Goal: Communication & Community: Answer question/provide support

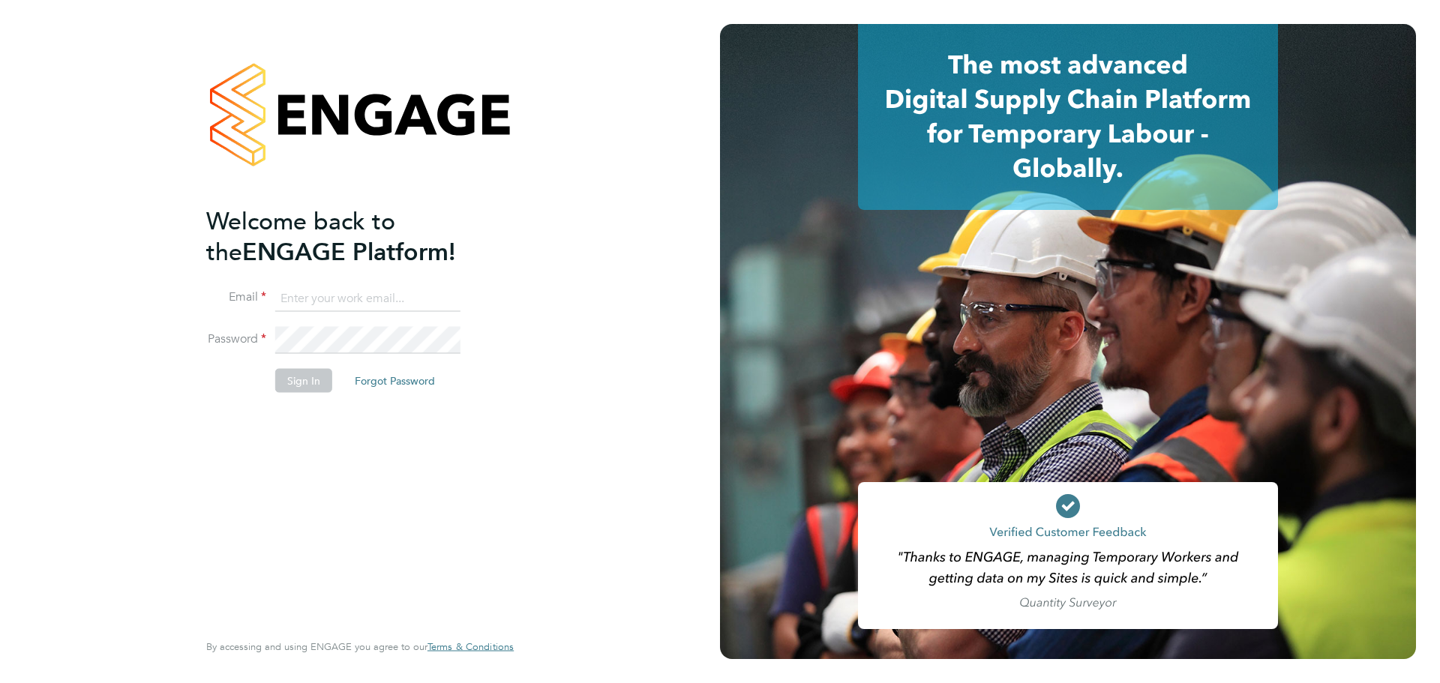
type input "laurence.Elkington@huntereducation.co.uk"
click at [285, 374] on button "Sign In" at bounding box center [303, 381] width 57 height 24
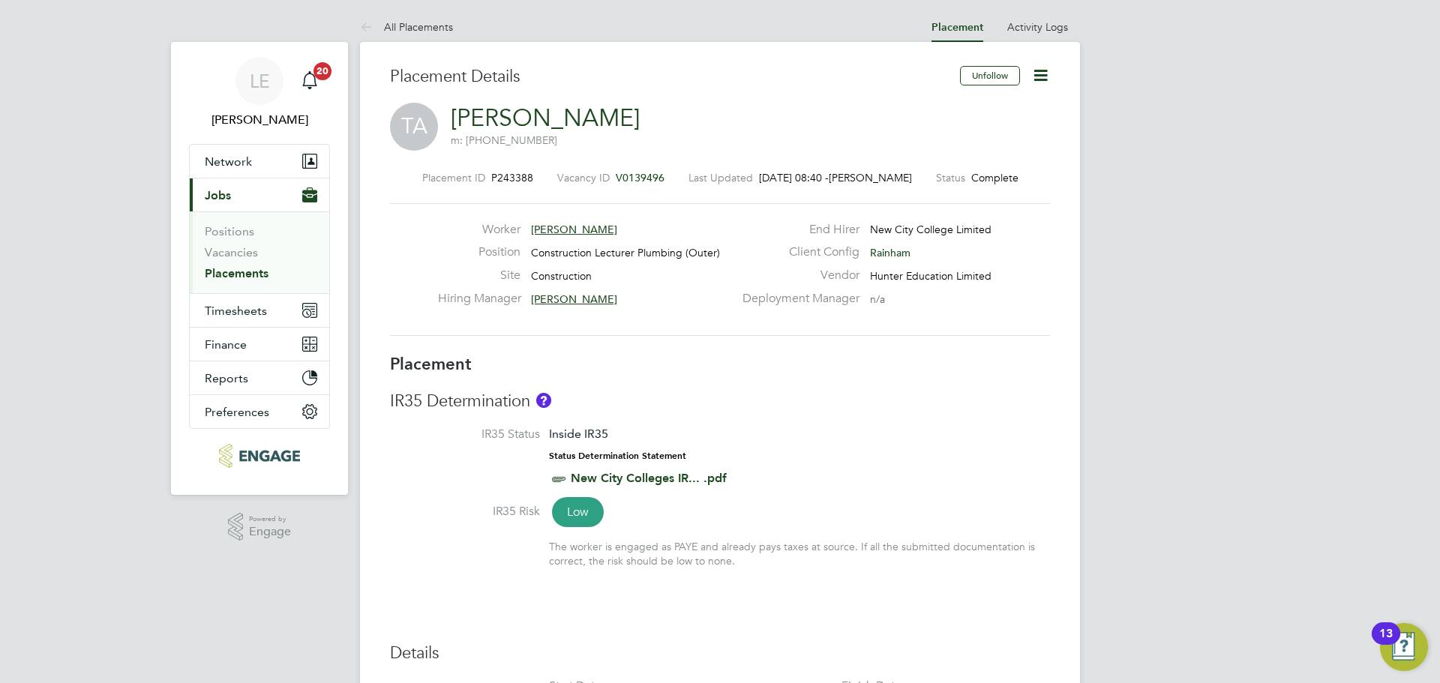
click at [221, 202] on span "Jobs" at bounding box center [218, 195] width 26 height 14
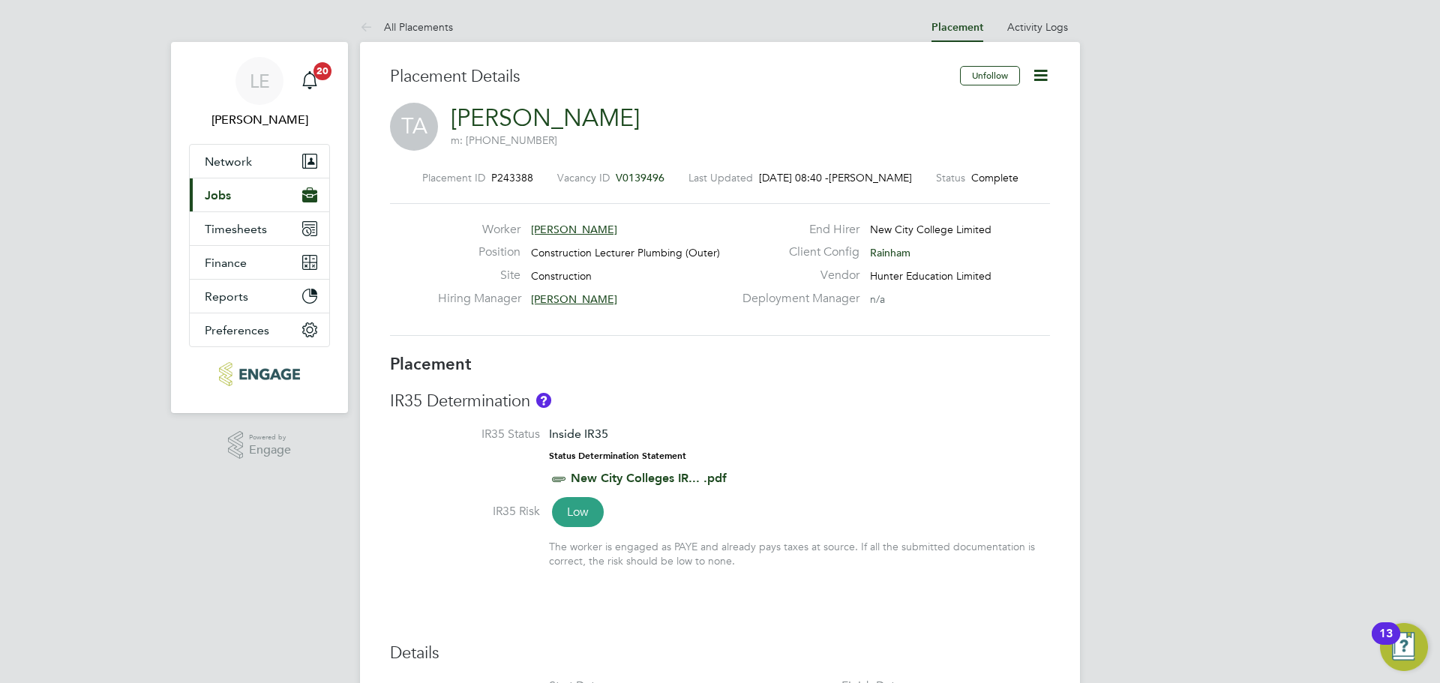
click at [225, 194] on span "Jobs" at bounding box center [218, 195] width 26 height 14
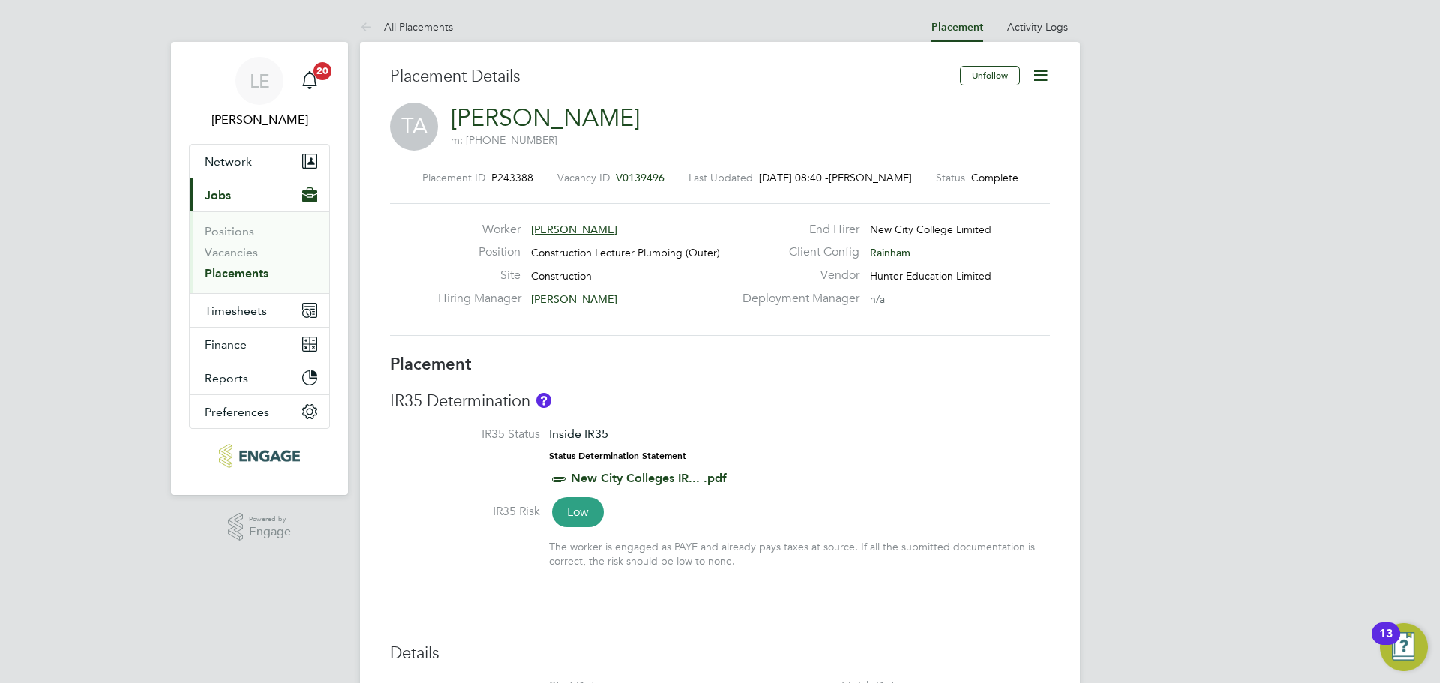
click at [223, 275] on link "Placements" at bounding box center [237, 273] width 64 height 14
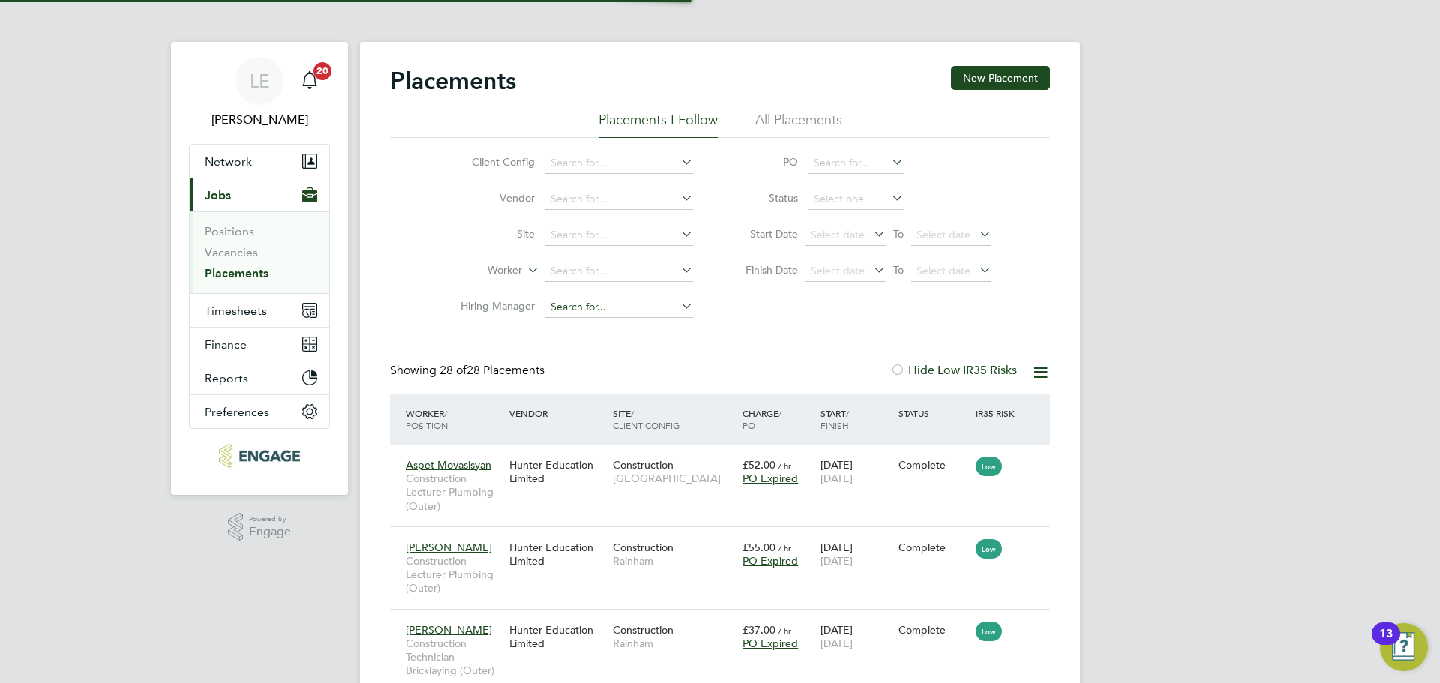
scroll to position [8, 8]
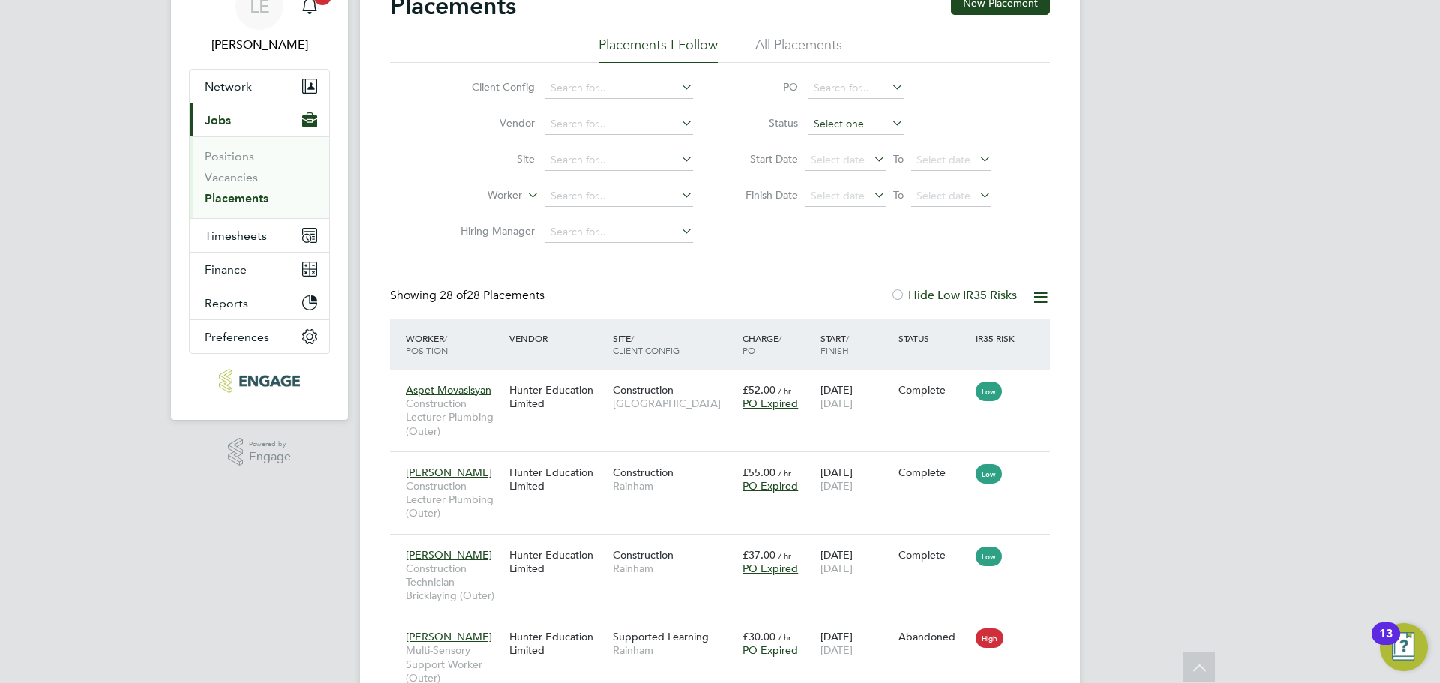
click at [841, 124] on input at bounding box center [856, 124] width 95 height 21
click at [839, 144] on li "Active" at bounding box center [856, 145] width 97 height 20
type input "Active"
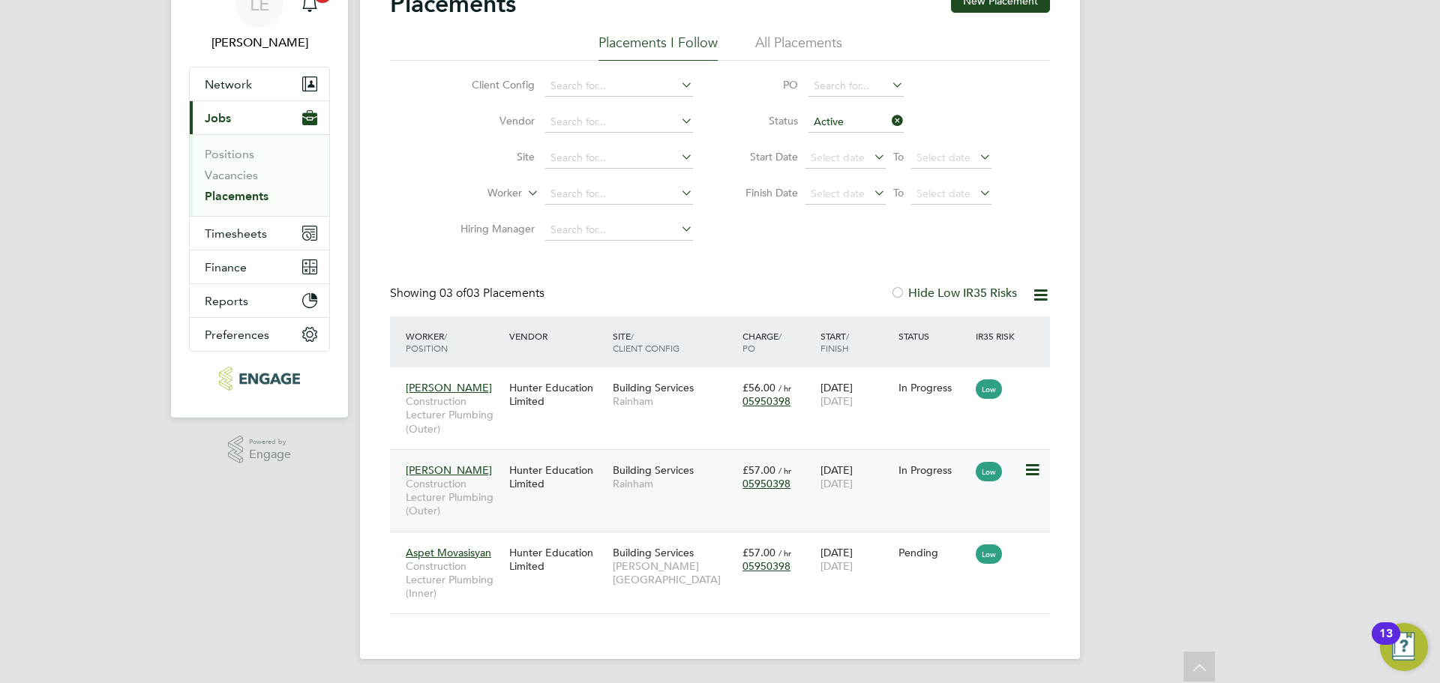
click at [697, 503] on div "Mike Nevitt Construction Lecturer Plumbing (Outer) Hunter Education Limited Bui…" at bounding box center [720, 490] width 660 height 83
click at [594, 487] on div "Hunter Education Limited" at bounding box center [558, 477] width 104 height 42
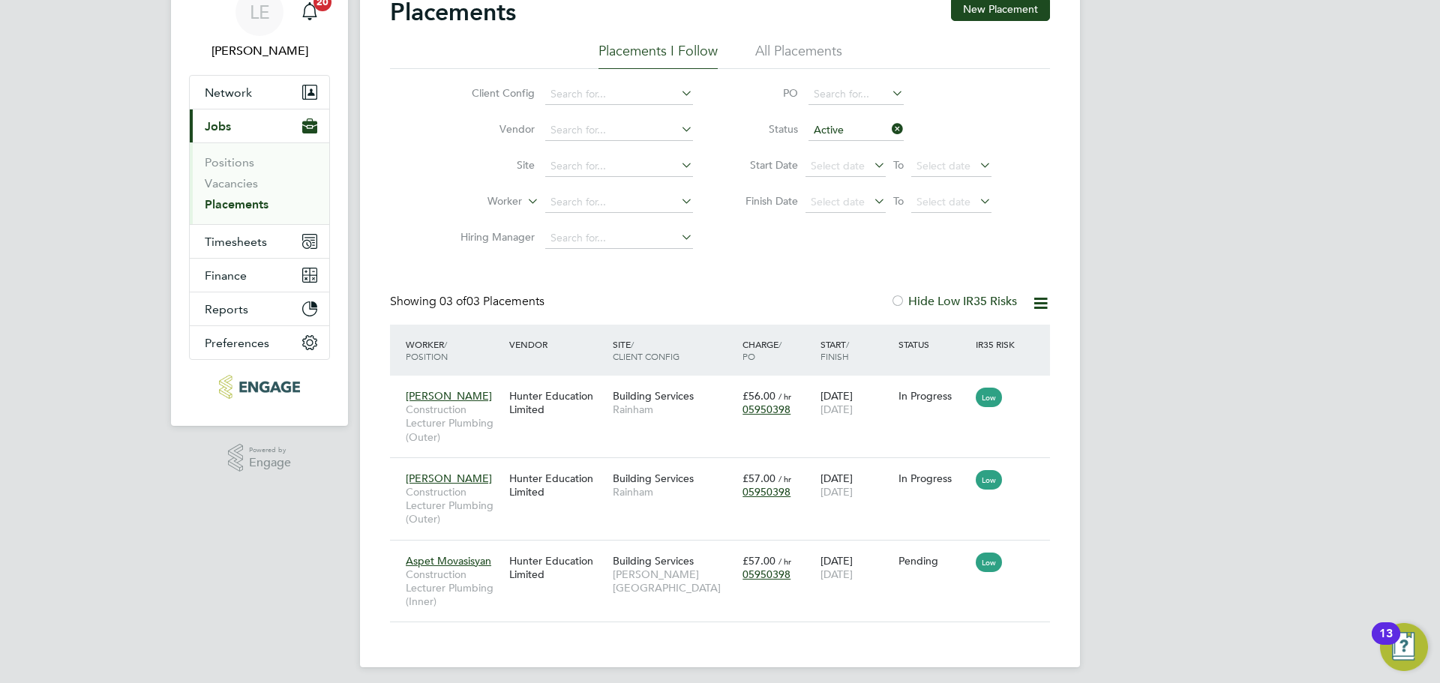
scroll to position [77, 0]
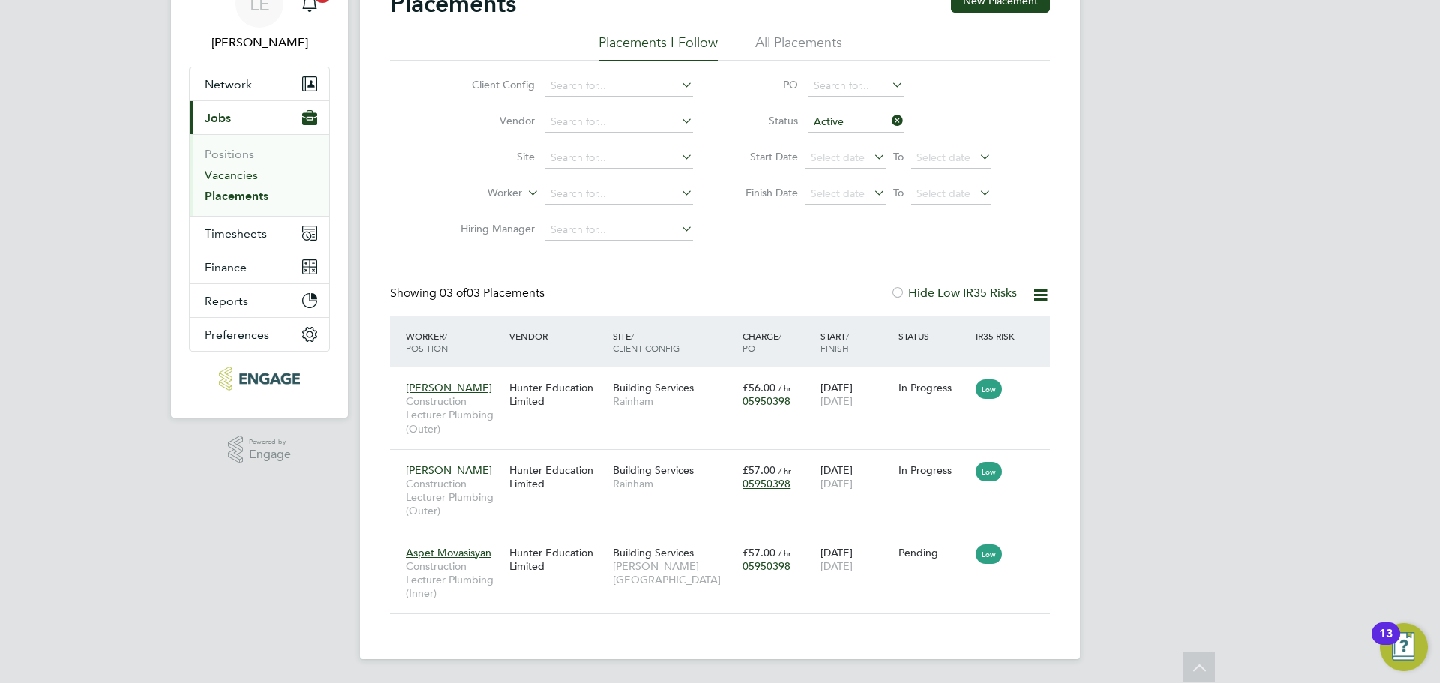
click at [234, 173] on link "Vacancies" at bounding box center [231, 175] width 53 height 14
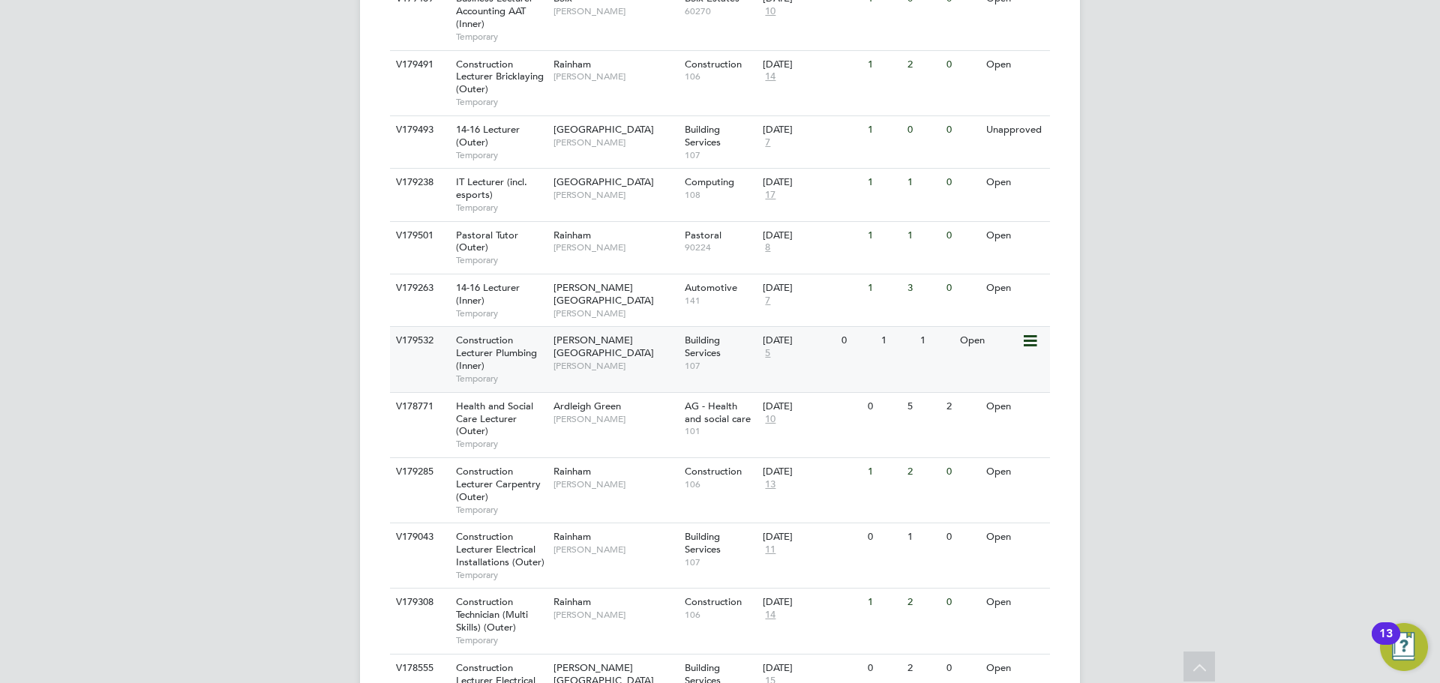
scroll to position [525, 0]
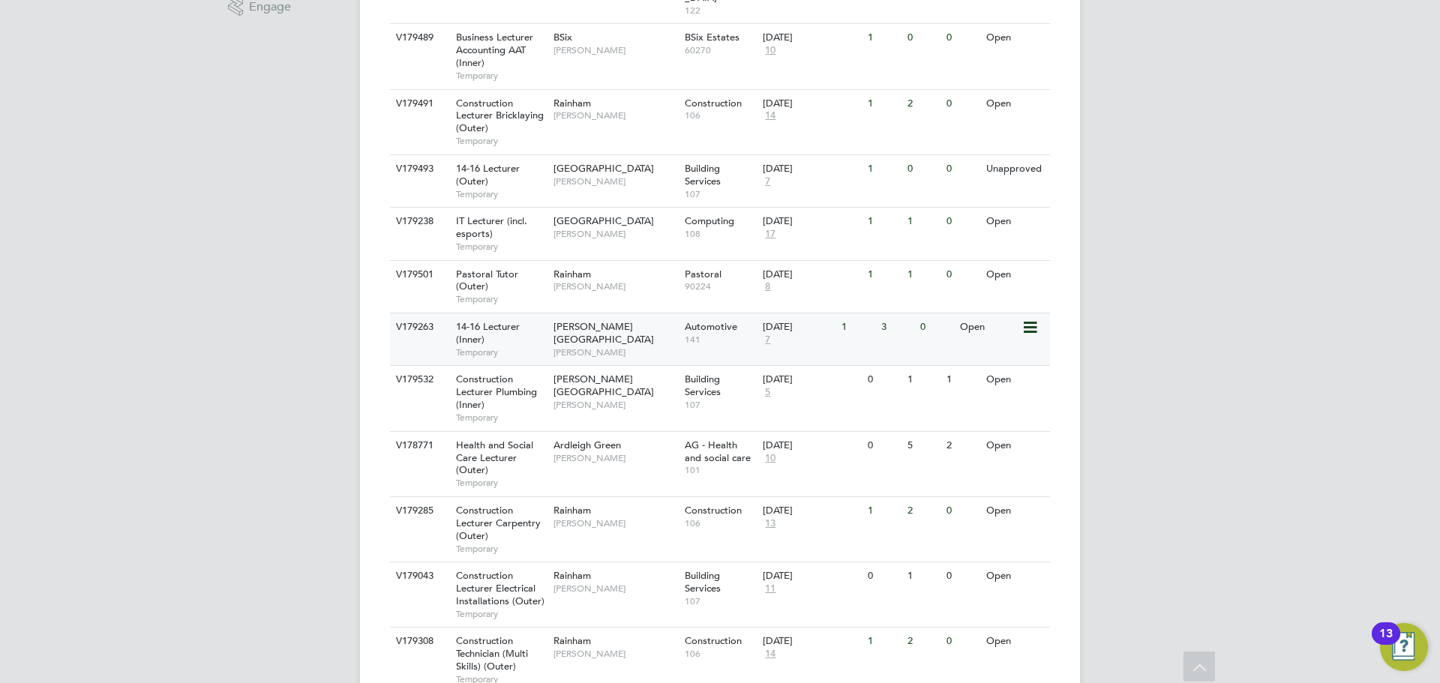
click at [652, 314] on div "Hackney Campus Nathan Morris" at bounding box center [615, 340] width 131 height 52
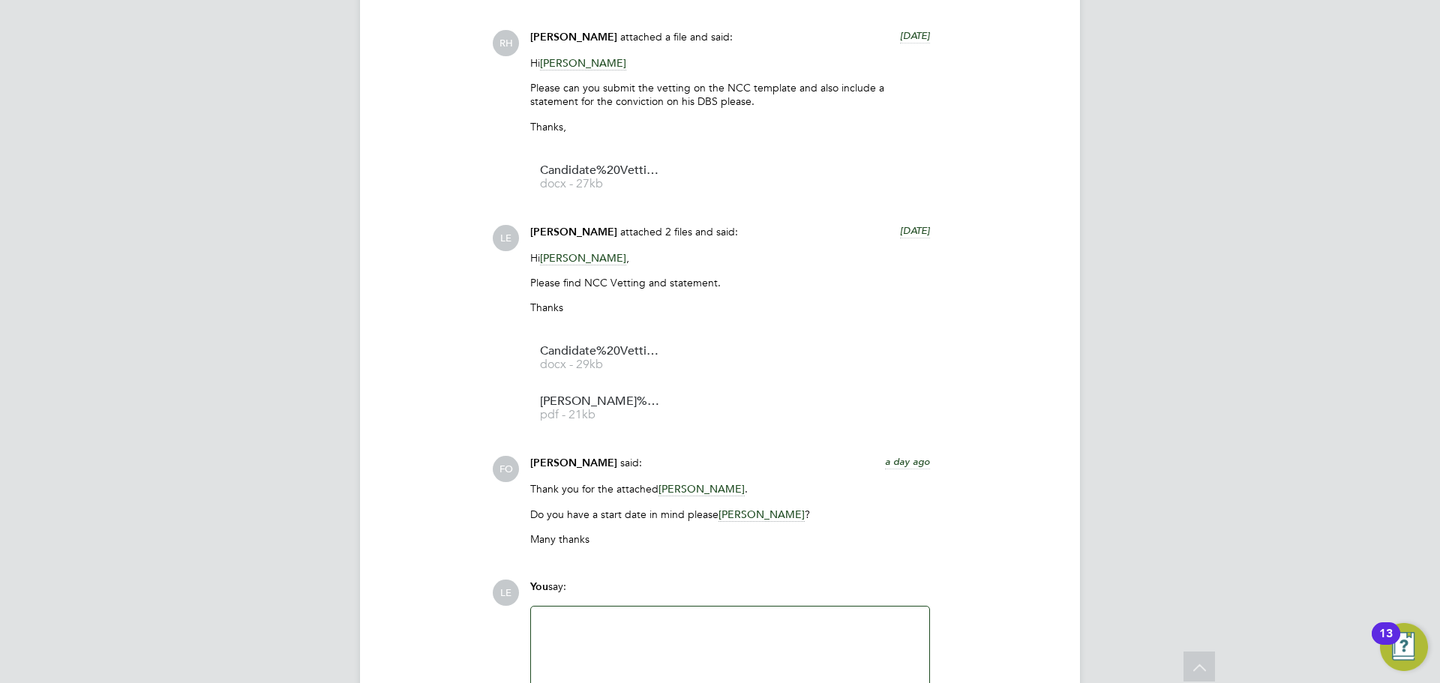
scroll to position [1927, 0]
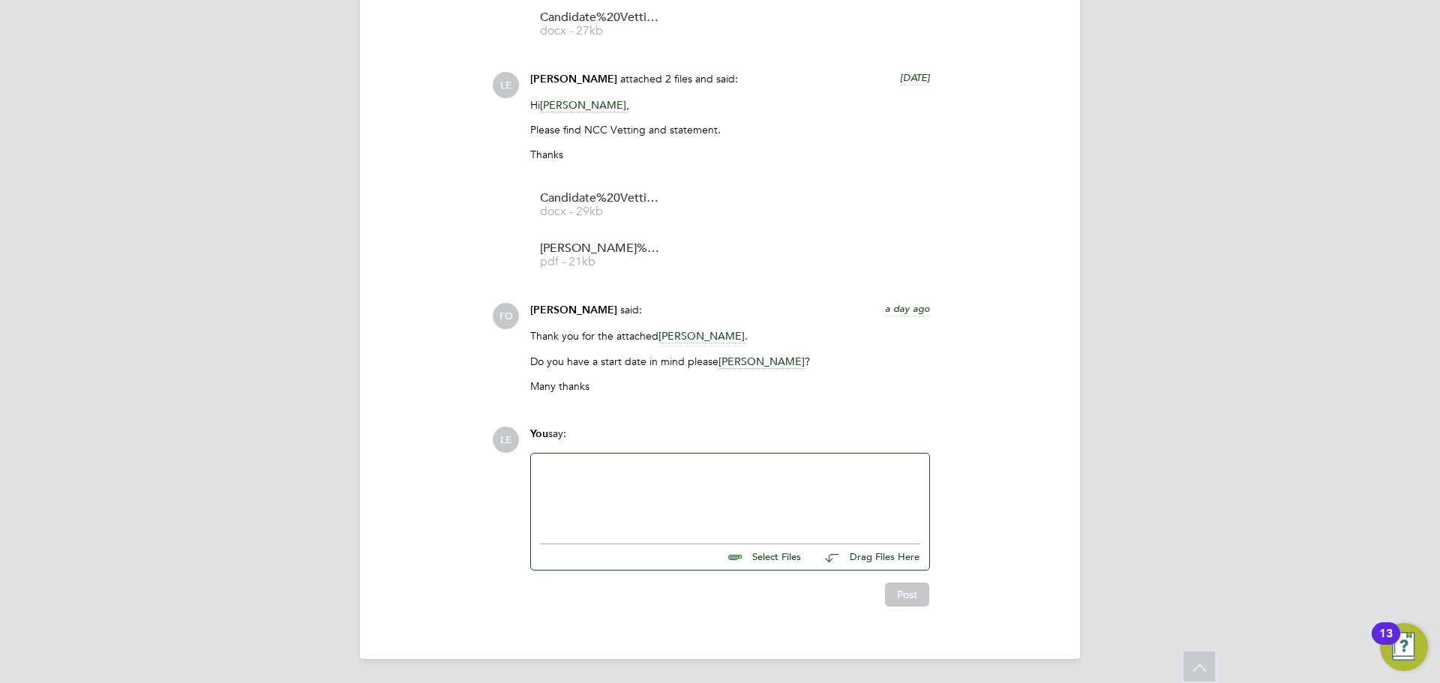
click at [638, 461] on div at bounding box center [730, 495] width 398 height 83
click at [738, 494] on div at bounding box center [730, 495] width 380 height 65
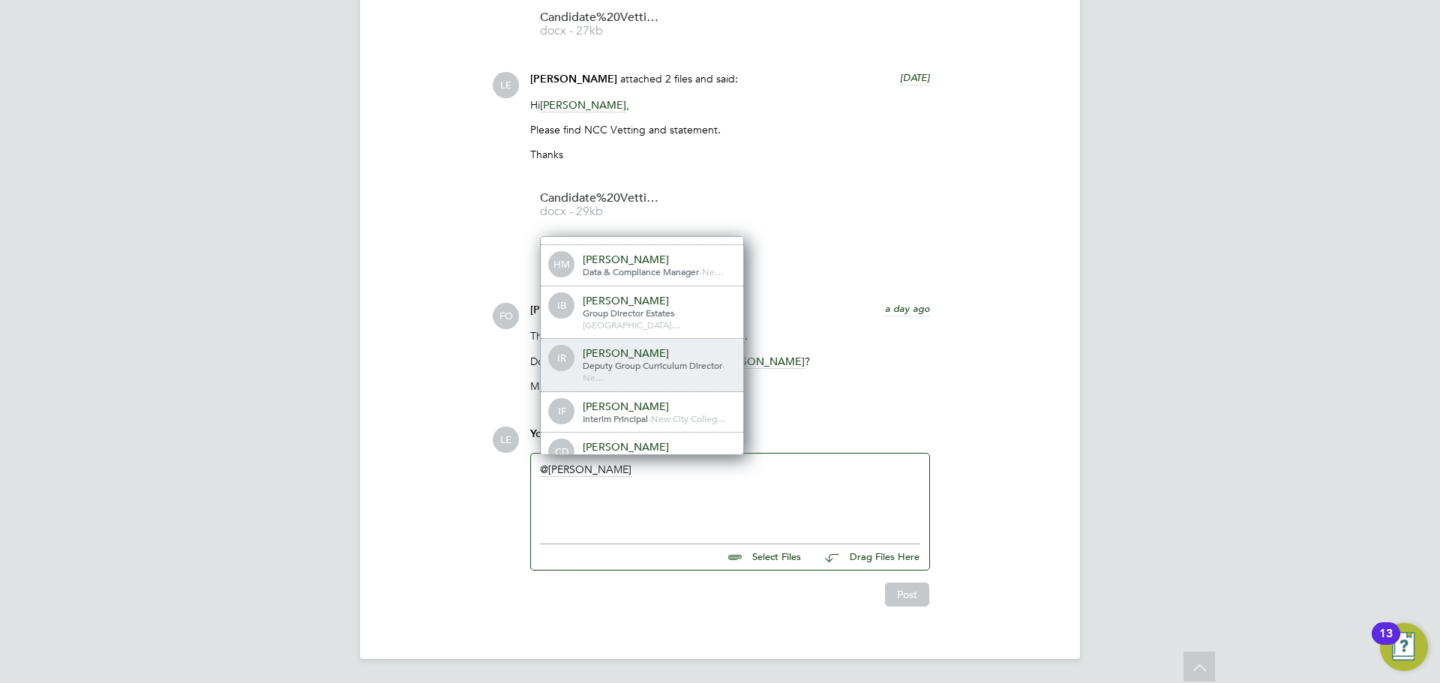
click at [662, 347] on div "Ian Rist" at bounding box center [658, 354] width 150 height 14
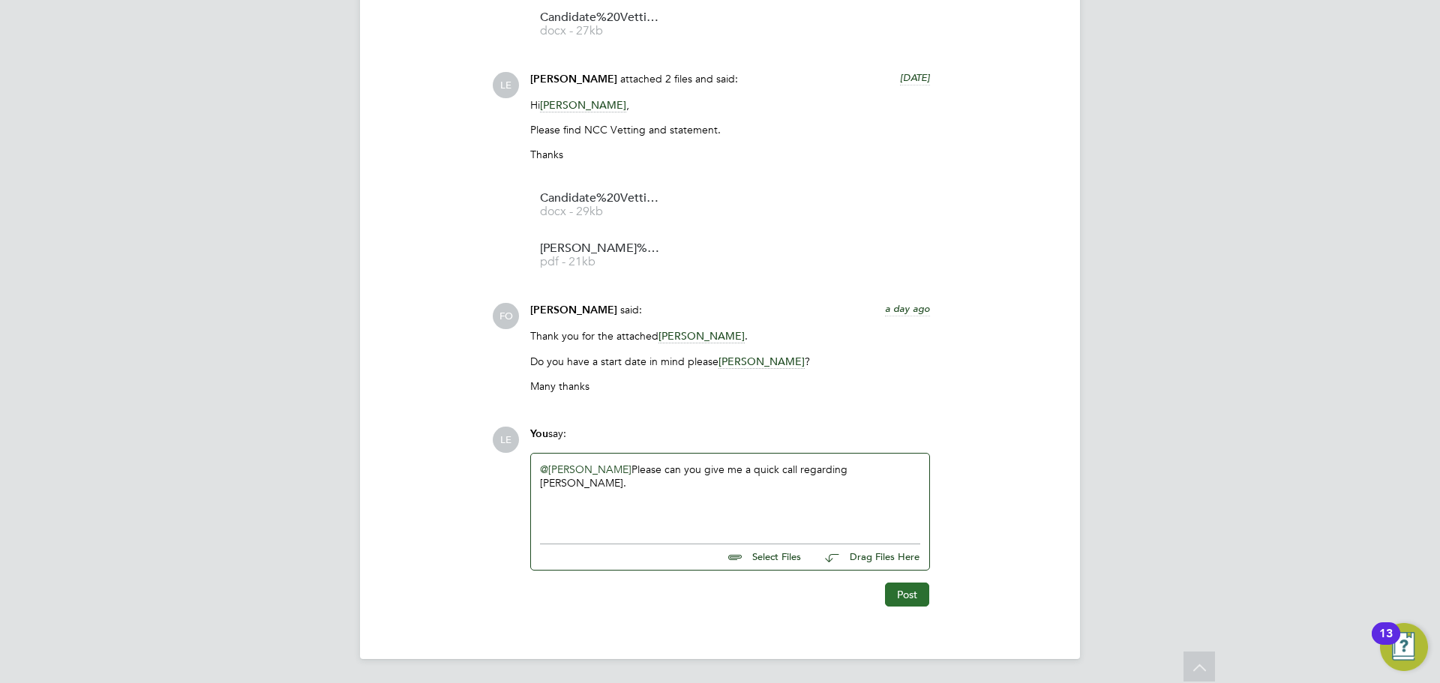
click at [898, 594] on button "Post" at bounding box center [907, 595] width 44 height 24
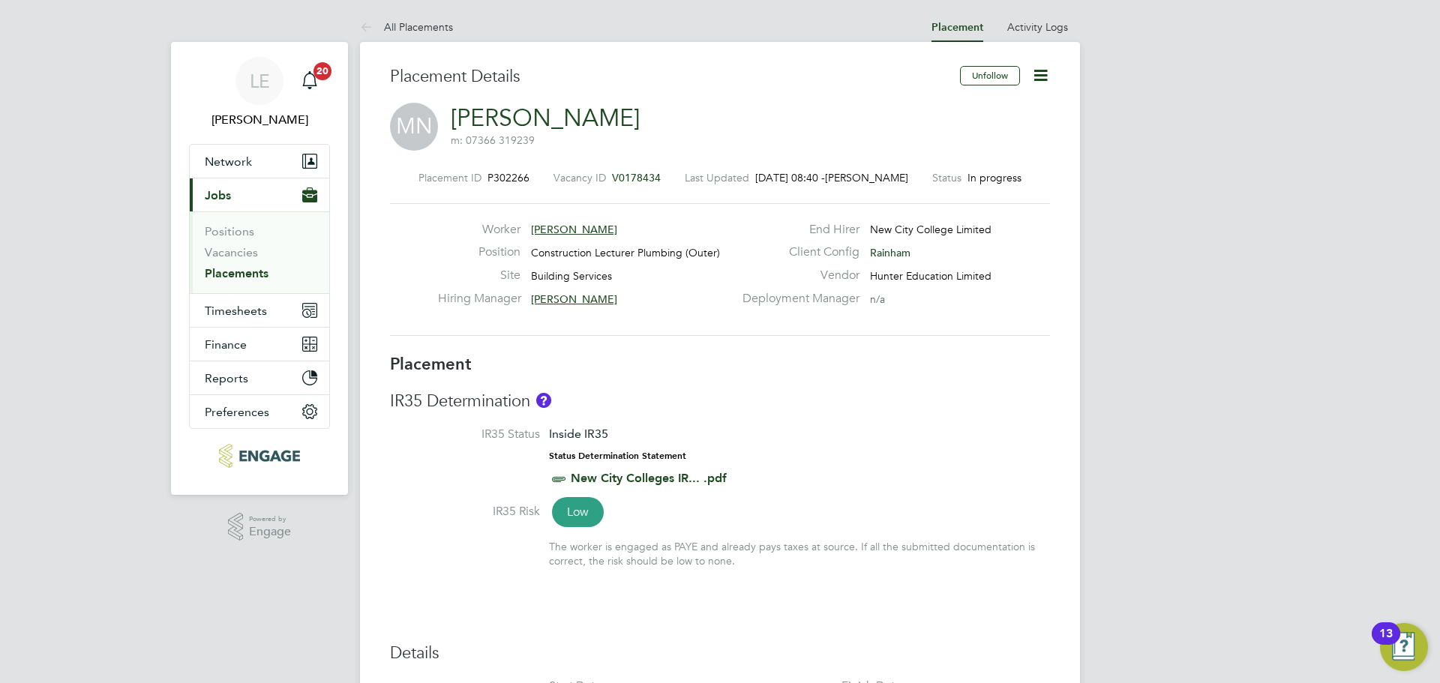
click at [263, 272] on link "Placements" at bounding box center [237, 273] width 64 height 14
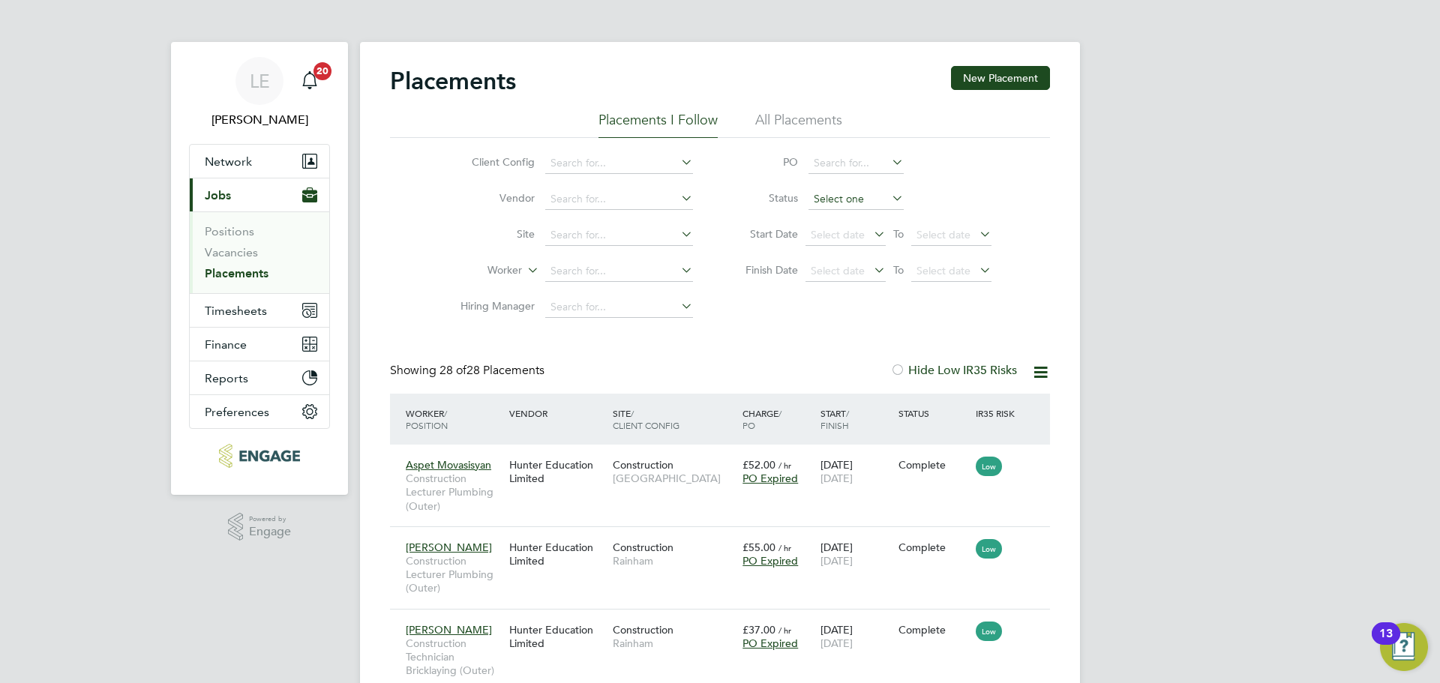
click at [824, 203] on input at bounding box center [856, 199] width 95 height 21
click at [824, 258] on li "Pending" at bounding box center [856, 259] width 97 height 20
type input "Pending"
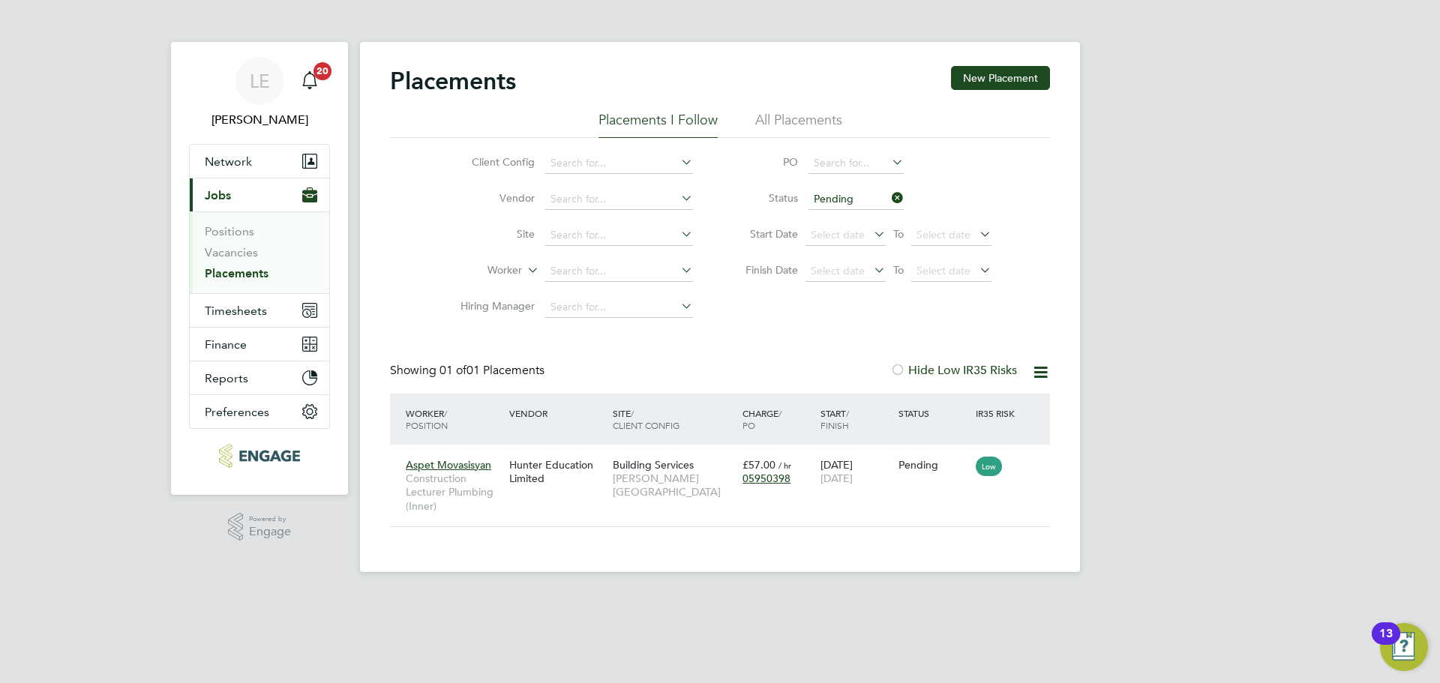
click at [889, 195] on icon at bounding box center [889, 198] width 0 height 21
click at [861, 206] on input at bounding box center [856, 199] width 95 height 21
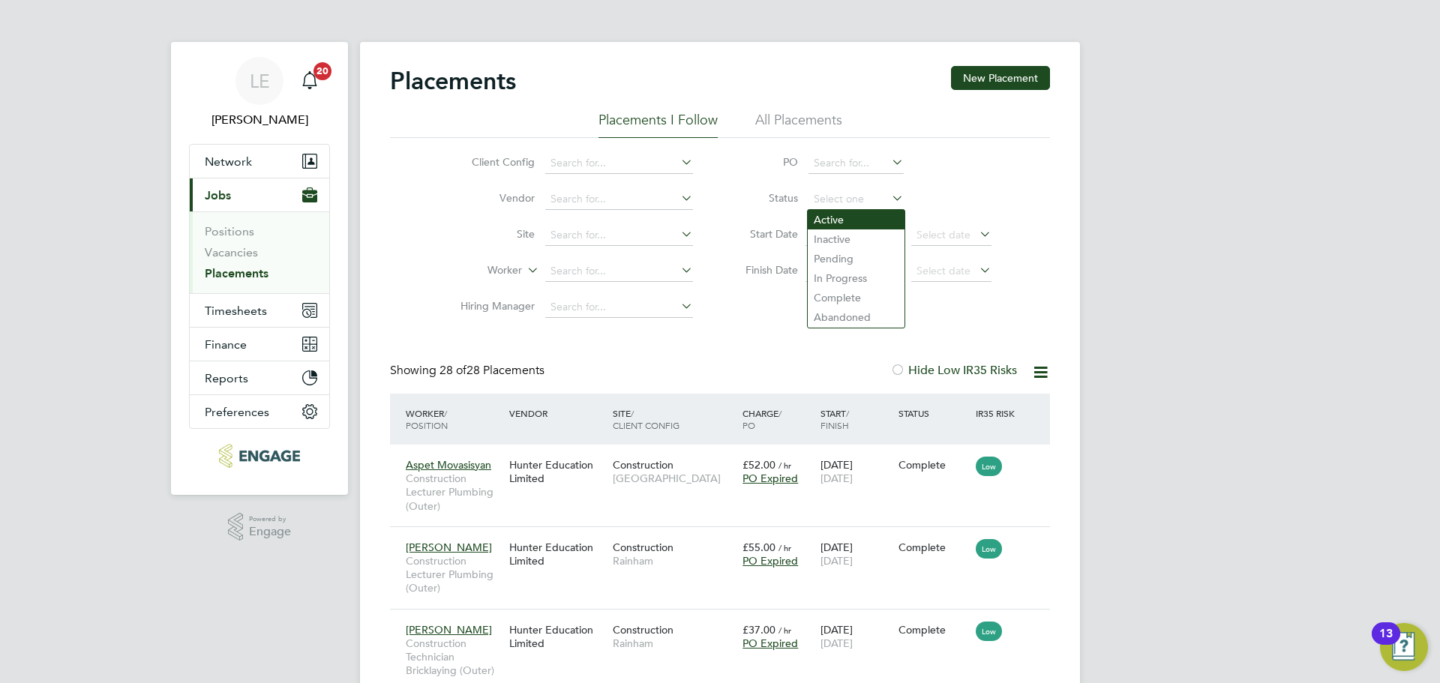
click at [848, 227] on li "Active" at bounding box center [856, 220] width 97 height 20
type input "Active"
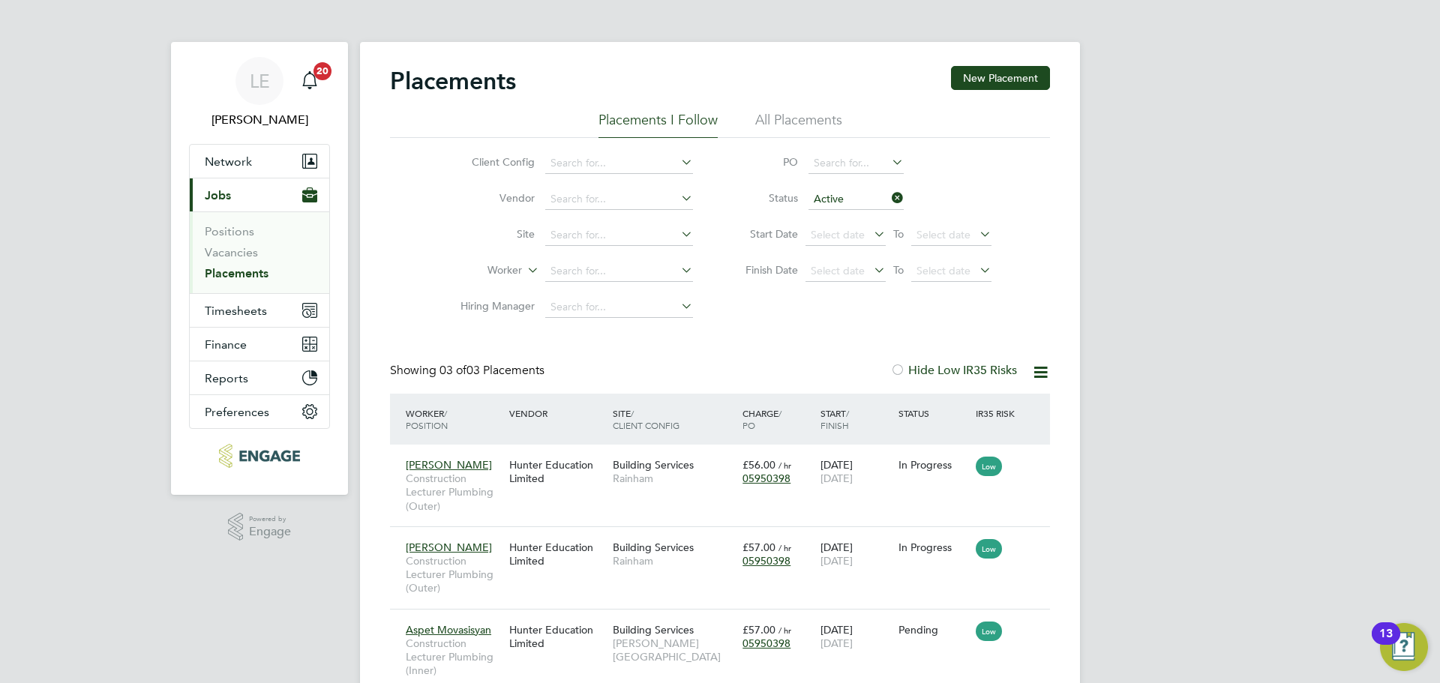
click at [812, 116] on li "All Placements" at bounding box center [798, 124] width 87 height 27
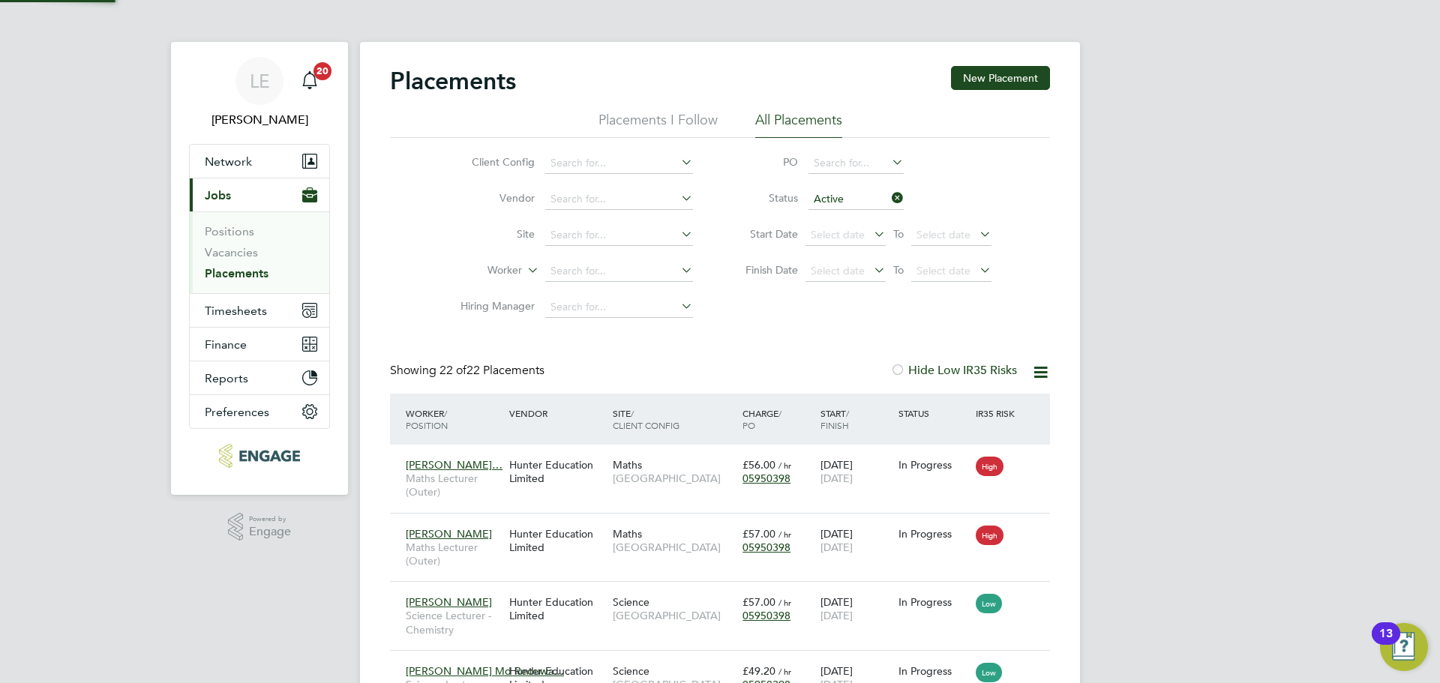
scroll to position [8, 8]
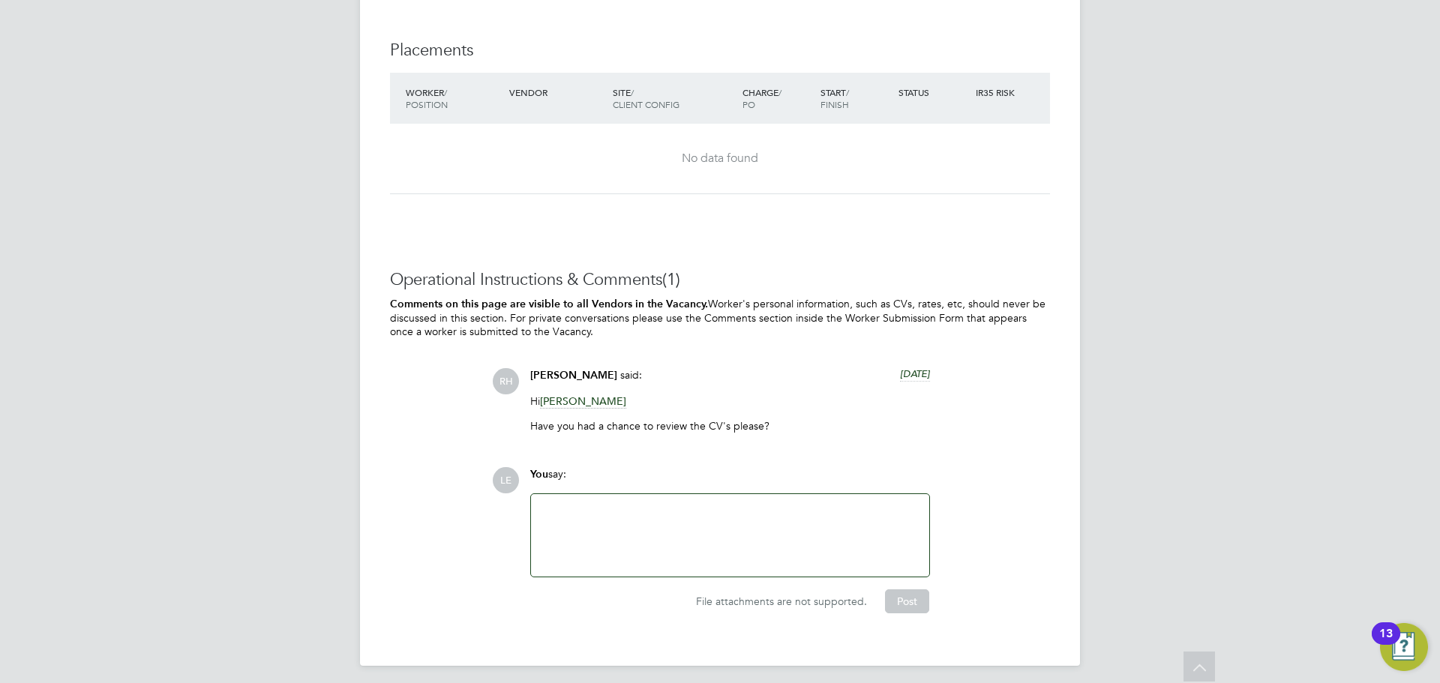
scroll to position [3137, 0]
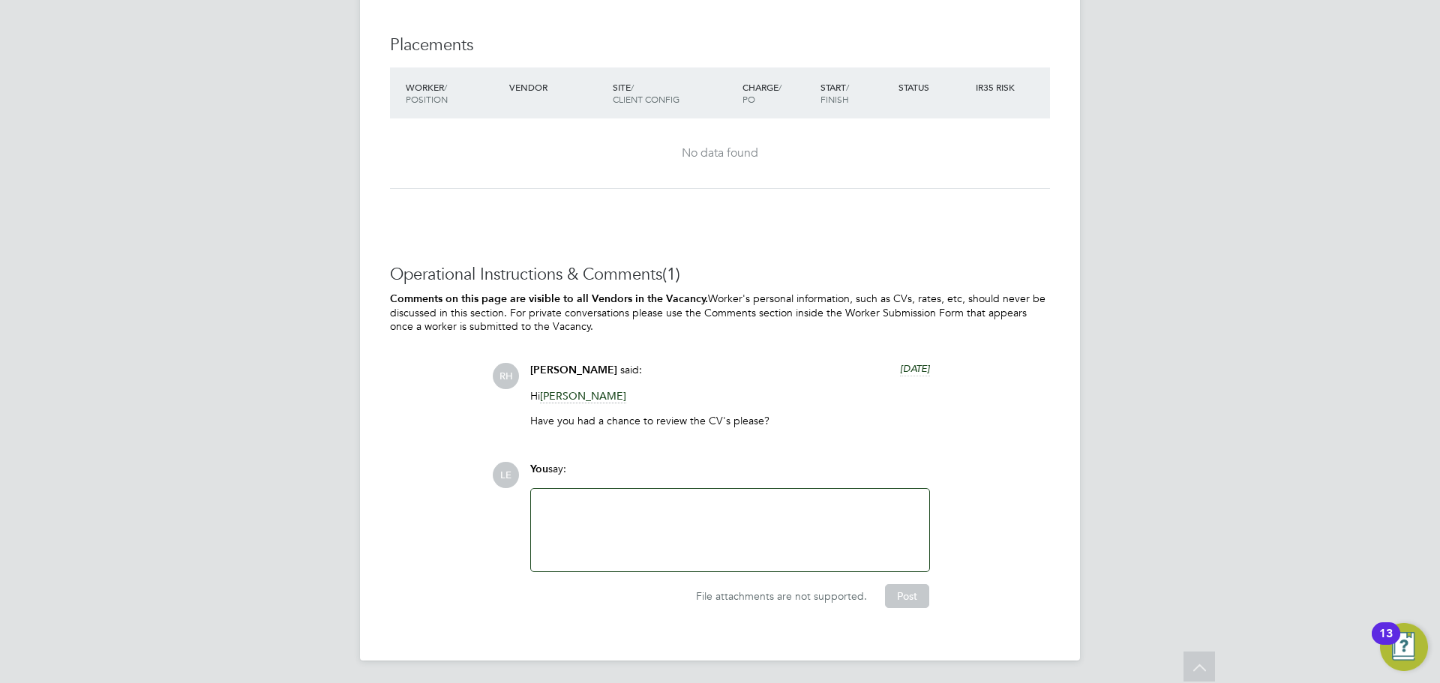
click at [622, 514] on div at bounding box center [730, 530] width 380 height 65
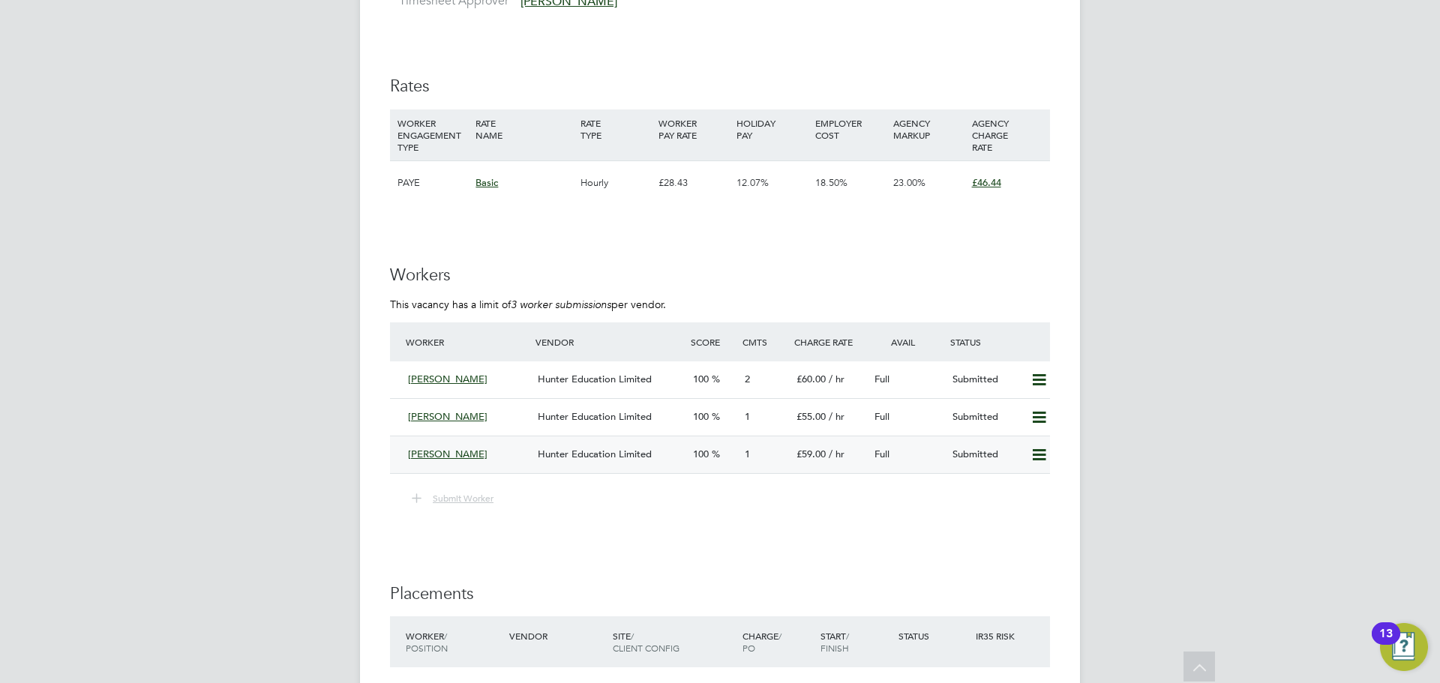
scroll to position [2687, 0]
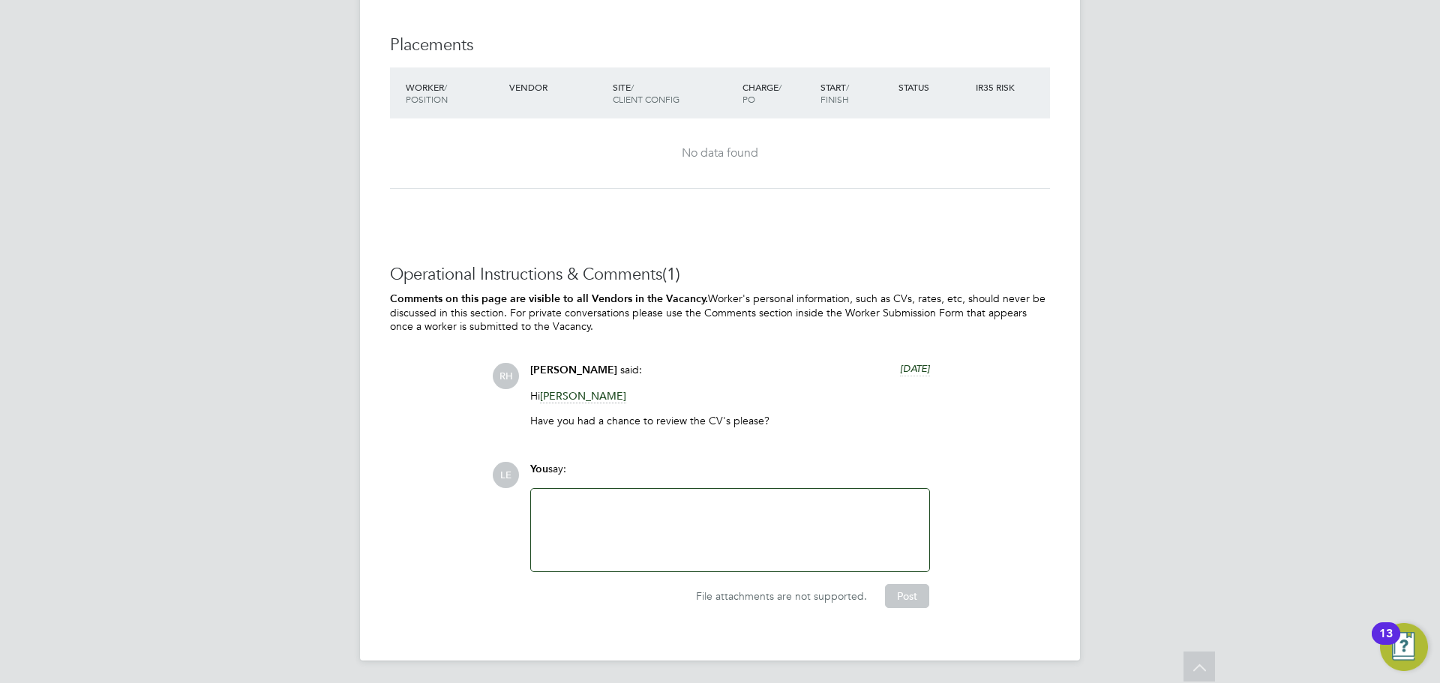
scroll to position [2612, 0]
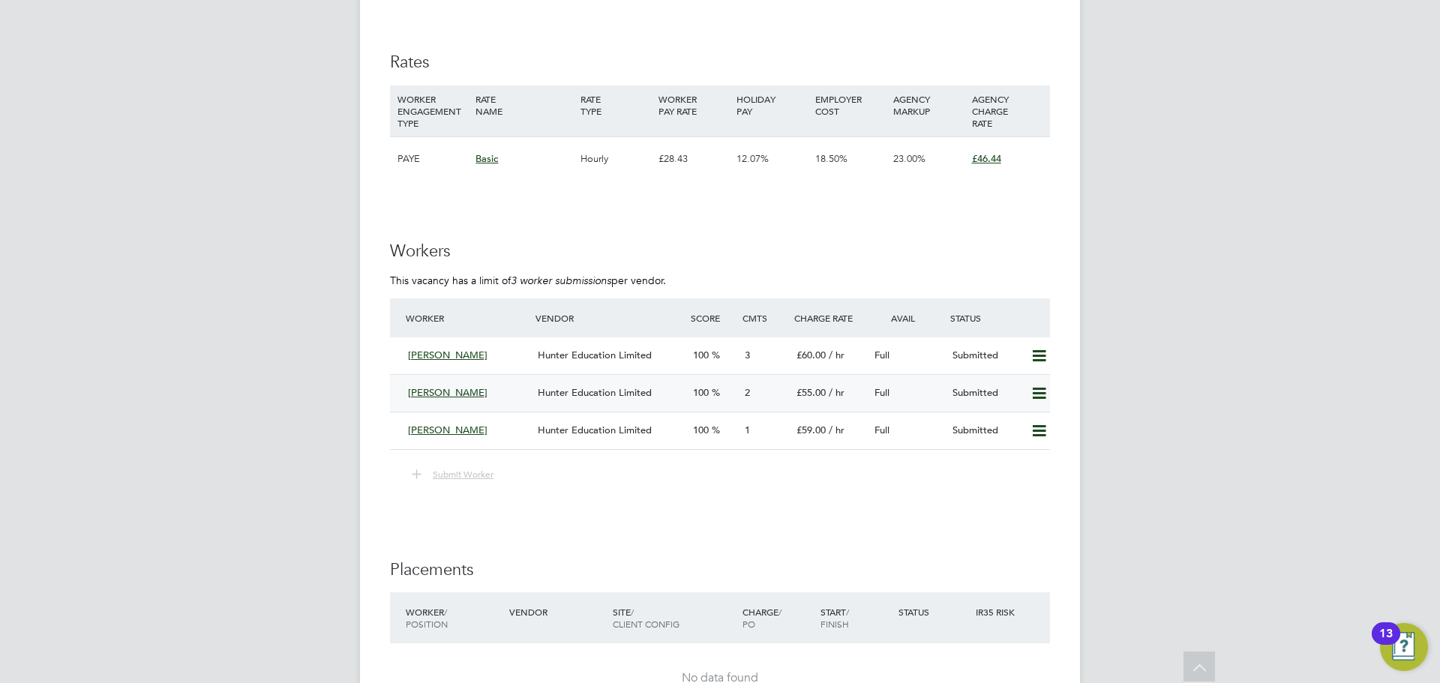
click at [502, 399] on div "[PERSON_NAME]" at bounding box center [467, 393] width 130 height 25
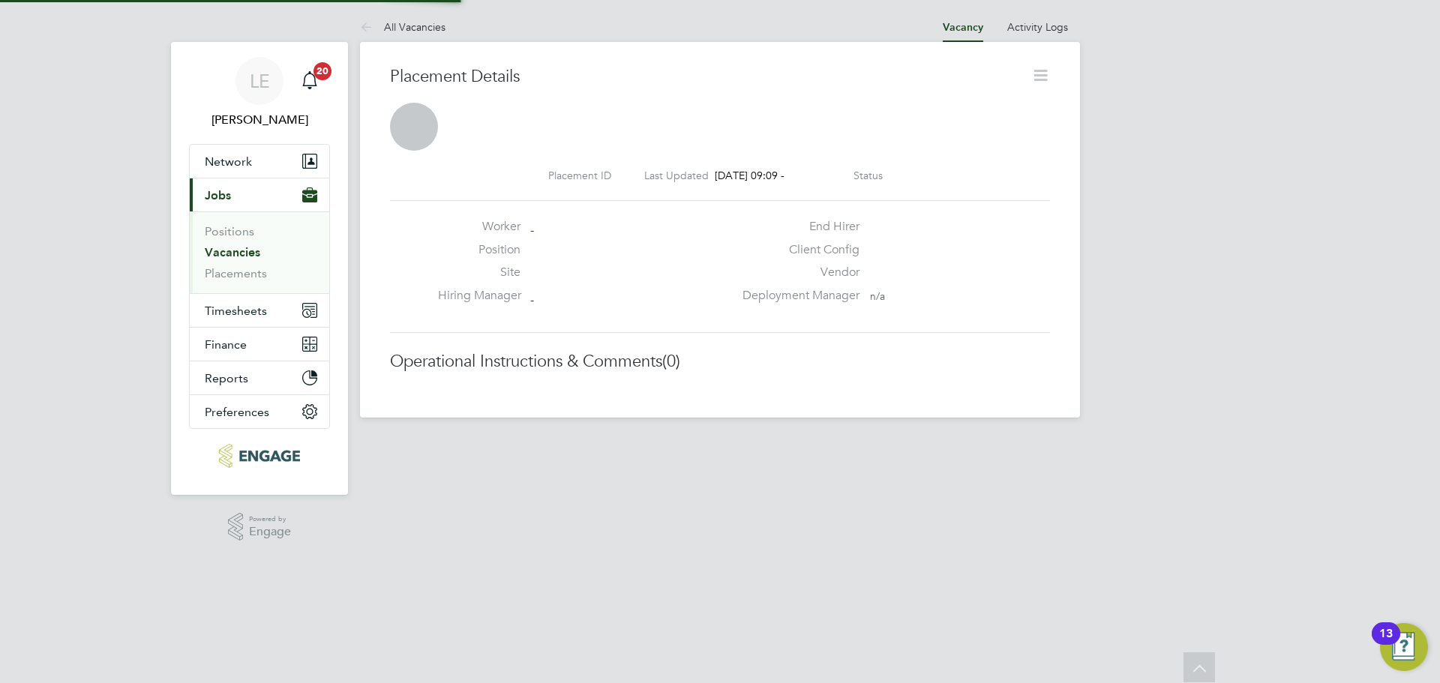
scroll to position [8, 8]
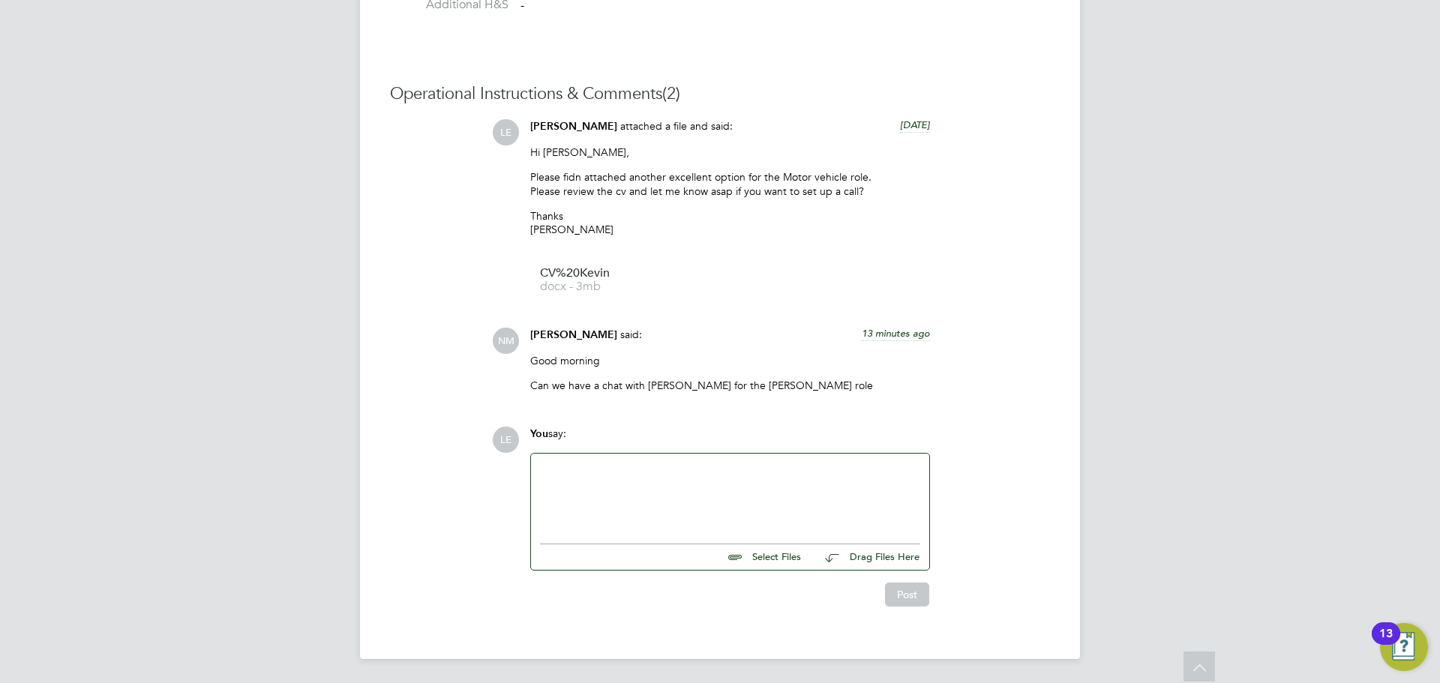
click at [716, 492] on div at bounding box center [730, 495] width 380 height 65
drag, startPoint x: 714, startPoint y: 482, endPoint x: 535, endPoint y: 469, distance: 179.8
click at [535, 469] on div "Thanks [PERSON_NAME]. What time works for the call [DATE]?" at bounding box center [730, 495] width 398 height 83
copy div "Thanks [PERSON_NAME]. What time works for the call [DATE]?"
click at [894, 594] on button "Post" at bounding box center [907, 595] width 44 height 24
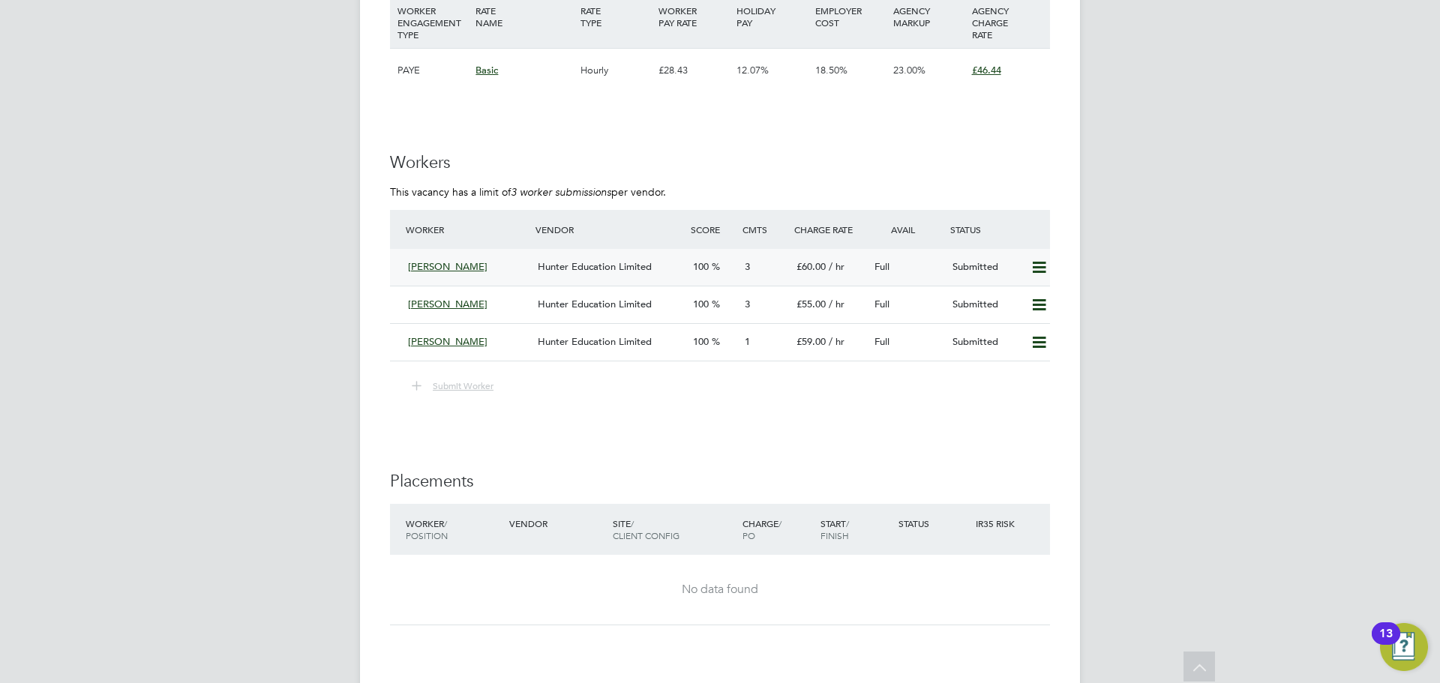
click at [506, 260] on div "[PERSON_NAME]" at bounding box center [467, 267] width 130 height 25
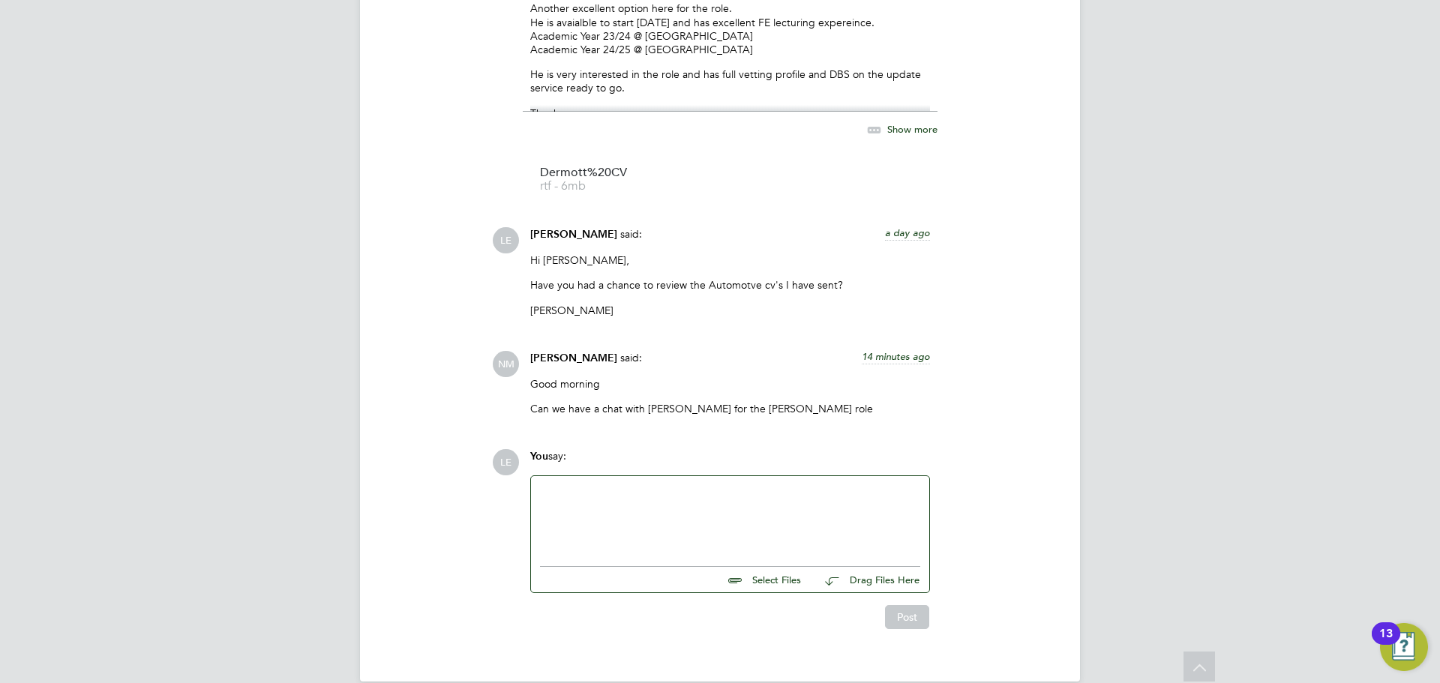
click at [628, 498] on div at bounding box center [730, 517] width 380 height 65
paste div
click at [903, 611] on button "Post" at bounding box center [907, 617] width 44 height 24
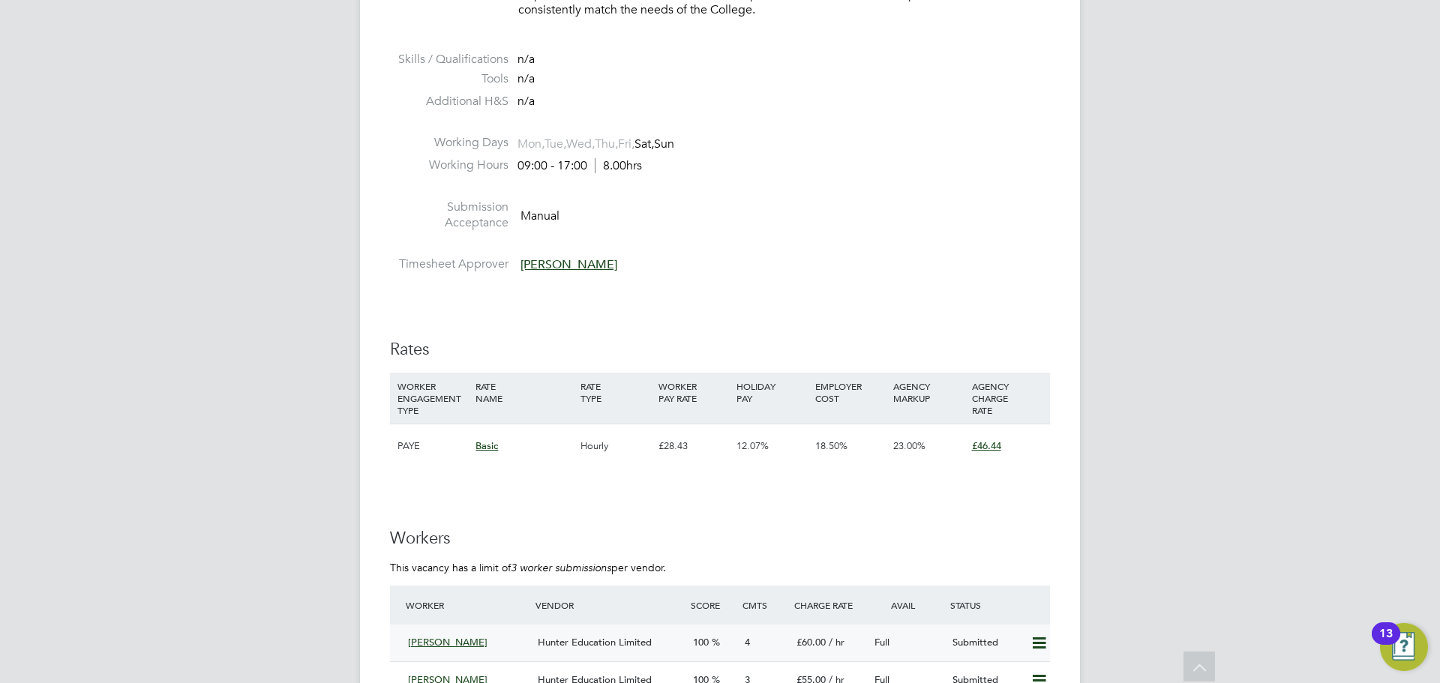
scroll to position [2026, 0]
